Goal: Find specific page/section: Find specific page/section

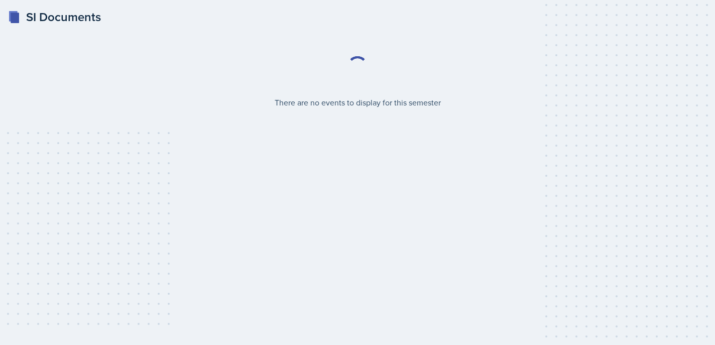
select select "2bed604d-1099-4043-b1bc-2365e8740244"
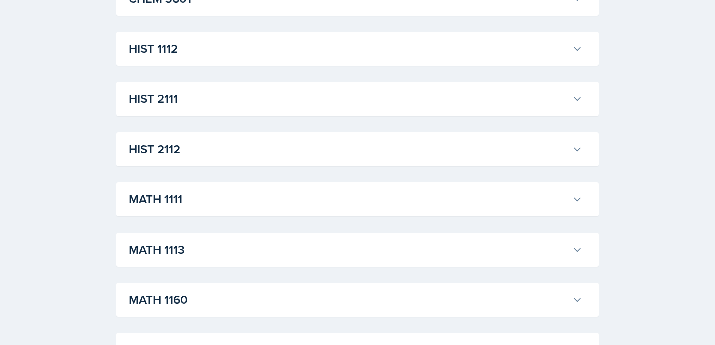
scroll to position [778, 0]
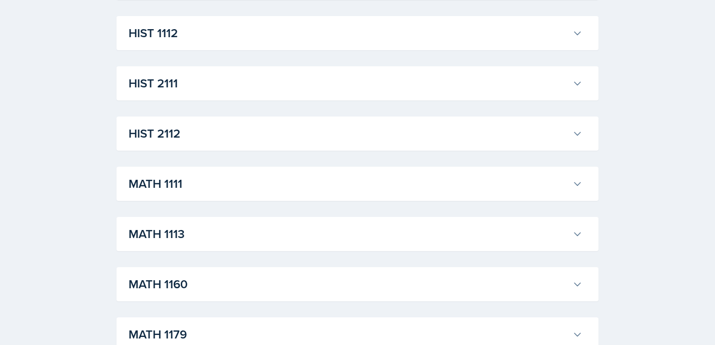
click at [387, 243] on h3 "MATH 1113" at bounding box center [349, 234] width 440 height 18
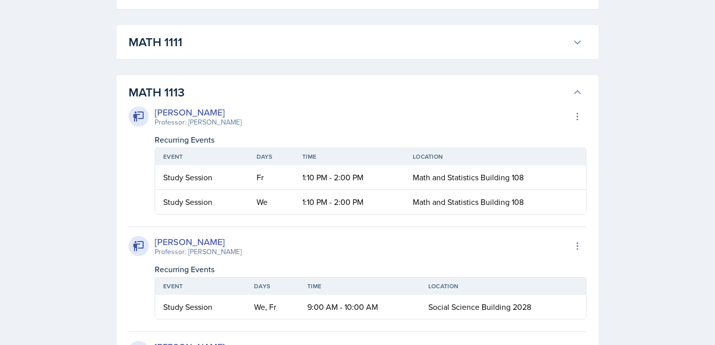
scroll to position [918, 0]
click at [580, 91] on icon at bounding box center [577, 93] width 10 height 10
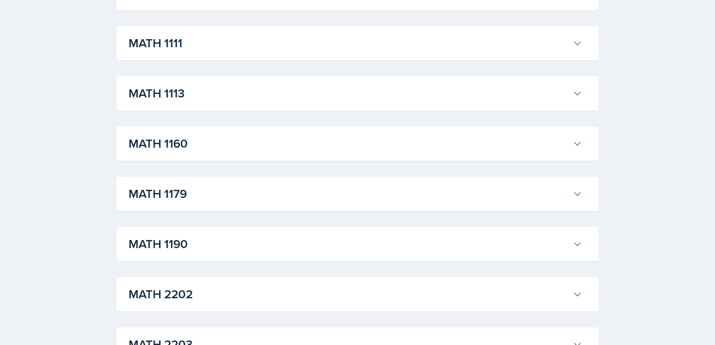
click at [580, 91] on icon at bounding box center [577, 93] width 10 height 10
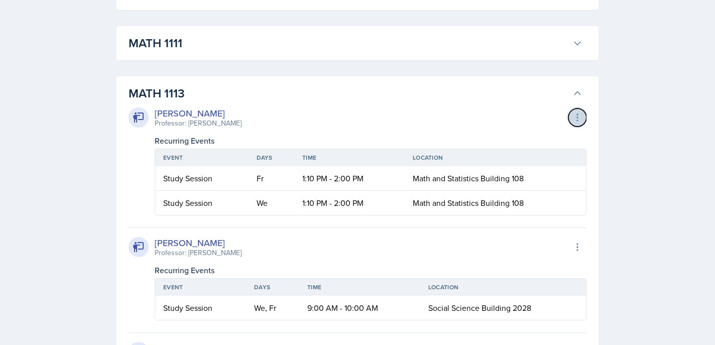
click at [578, 121] on icon at bounding box center [577, 117] width 10 height 10
click at [525, 95] on h3 "MATH 1113" at bounding box center [349, 93] width 440 height 18
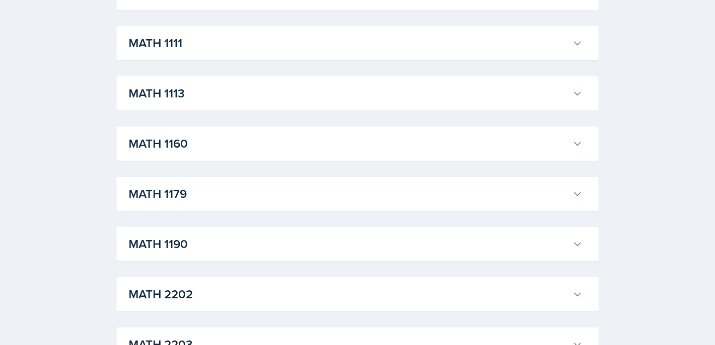
click at [528, 96] on h3 "MATH 1113" at bounding box center [349, 93] width 440 height 18
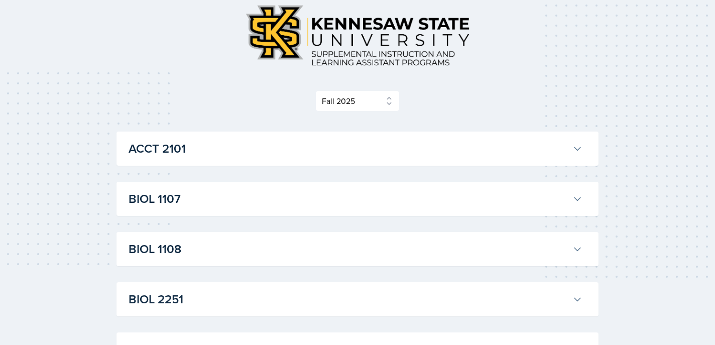
scroll to position [0, 0]
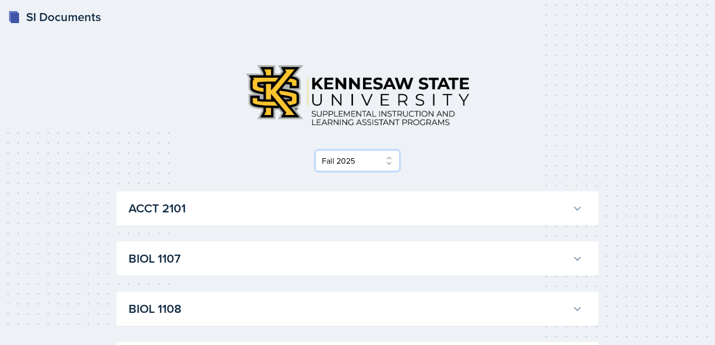
click at [388, 162] on select "Select Semester Fall 2025 Summer 2025 Spring 2025 Fall 2024 Summer 2024 Spring …" at bounding box center [357, 160] width 84 height 21
click at [315, 150] on select "Select Semester Fall 2025 Summer 2025 Spring 2025 Fall 2024 Summer 2024 Spring …" at bounding box center [357, 160] width 84 height 21
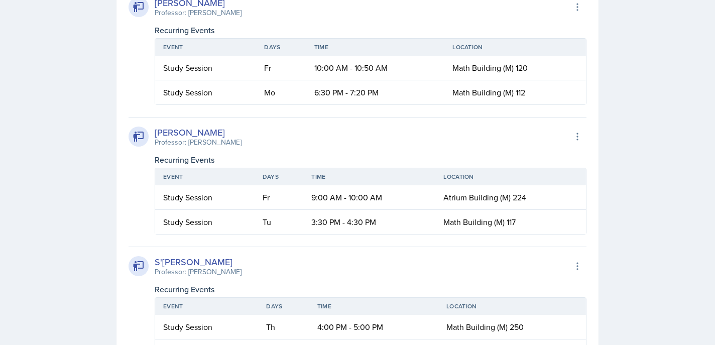
scroll to position [1729, 0]
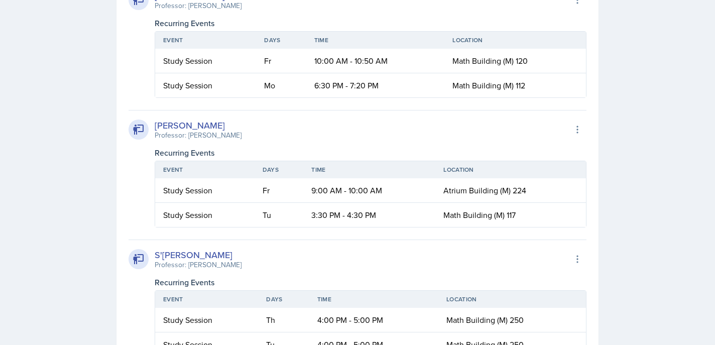
click at [185, 125] on div "[PERSON_NAME]" at bounding box center [198, 126] width 87 height 14
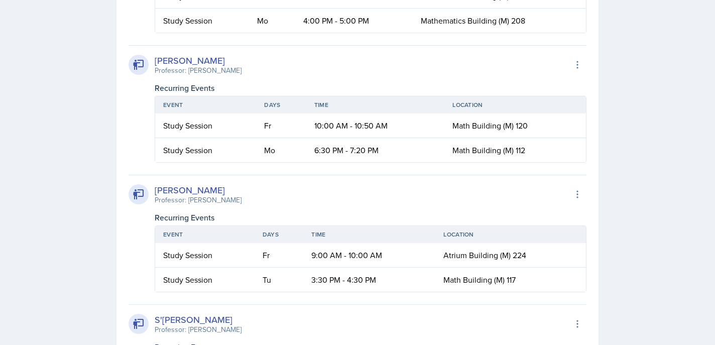
scroll to position [1679, 0]
